Goal: Check status: Check status

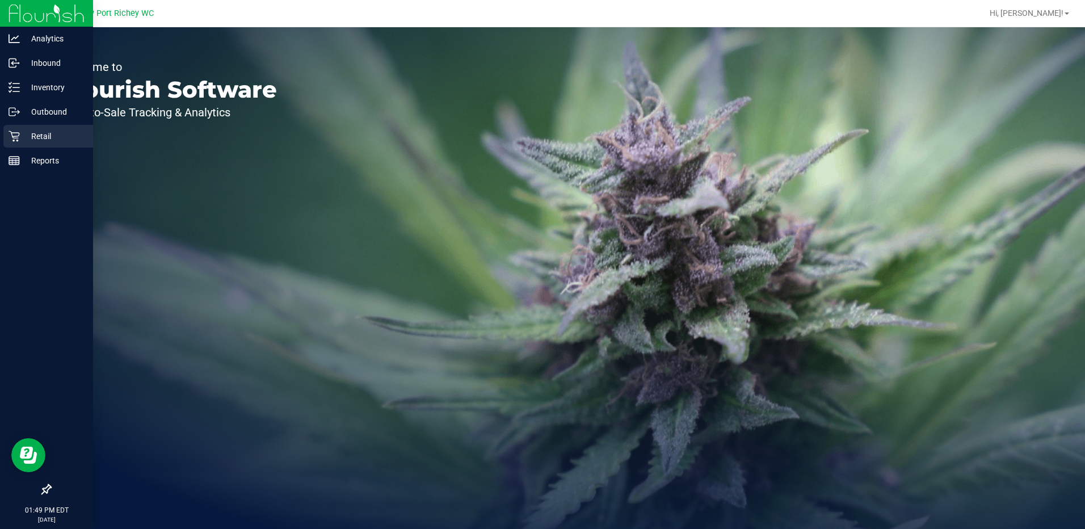
click at [37, 136] on p "Retail" at bounding box center [54, 136] width 68 height 14
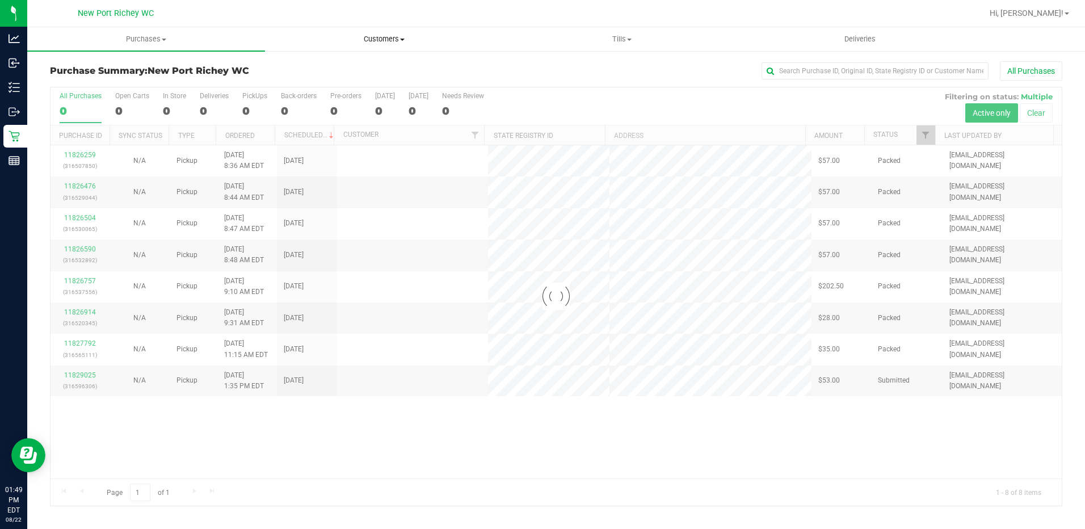
click at [402, 40] on span at bounding box center [402, 40] width 5 height 2
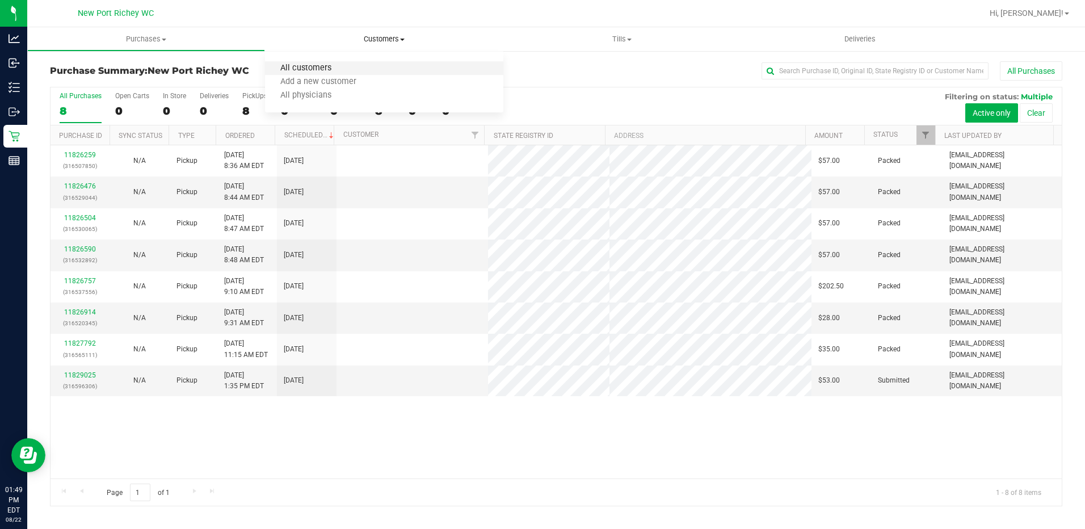
click at [327, 65] on span "All customers" at bounding box center [306, 69] width 82 height 10
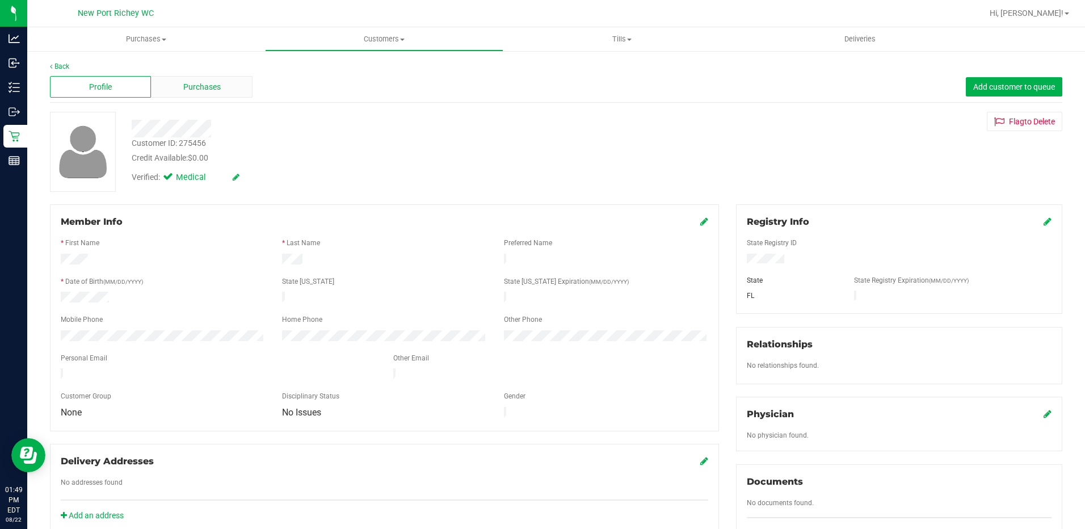
click at [209, 90] on span "Purchases" at bounding box center [201, 87] width 37 height 12
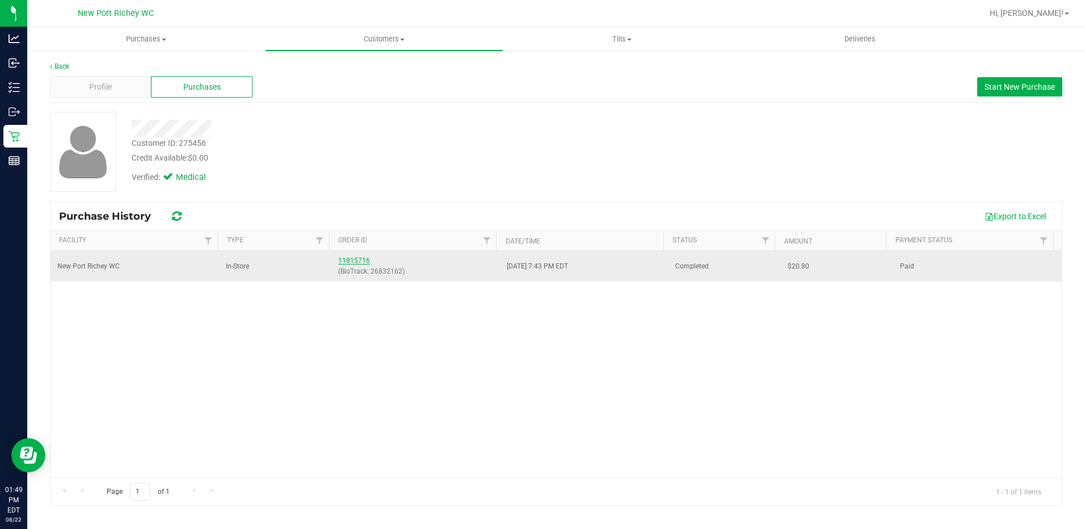
click at [348, 260] on link "11815716" at bounding box center [354, 260] width 32 height 8
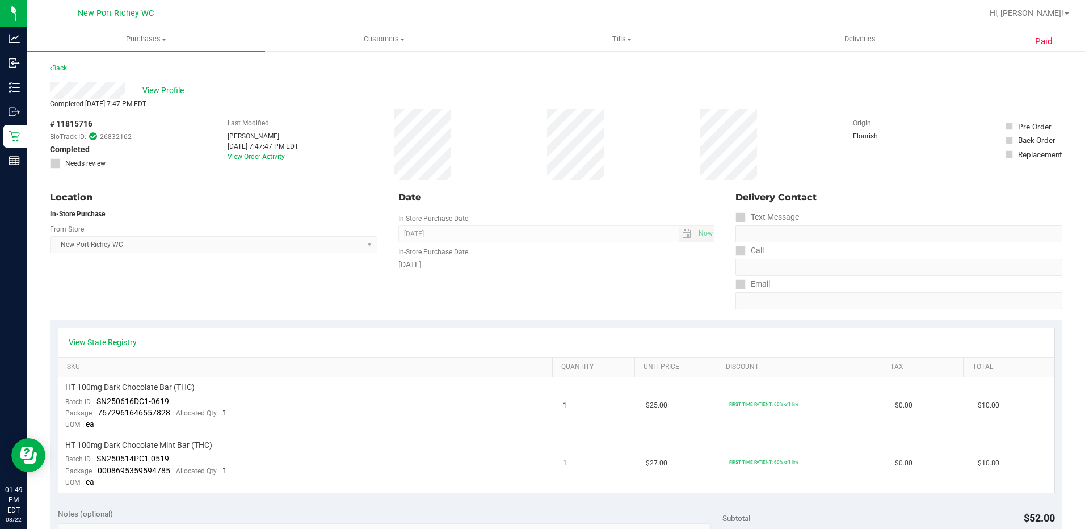
click at [61, 65] on link "Back" at bounding box center [58, 68] width 17 height 8
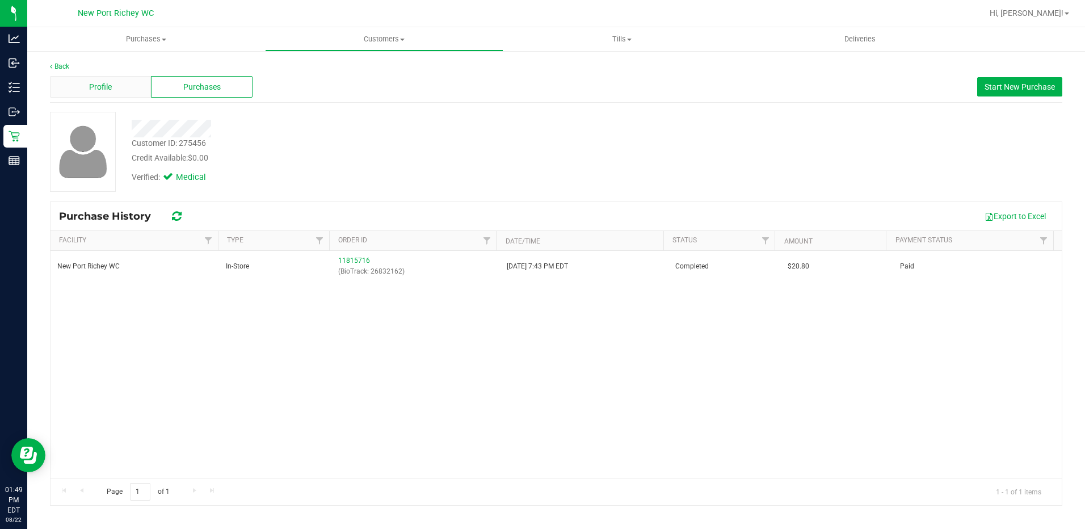
click at [81, 82] on div "Profile" at bounding box center [100, 87] width 101 height 22
